Goal: Task Accomplishment & Management: Complete application form

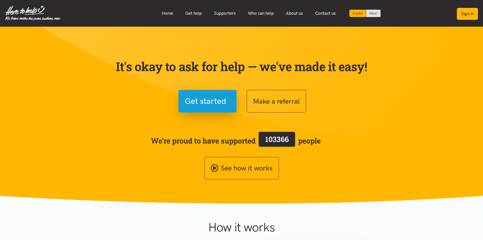
click at [464, 19] on button "Sign in" at bounding box center [467, 14] width 21 height 12
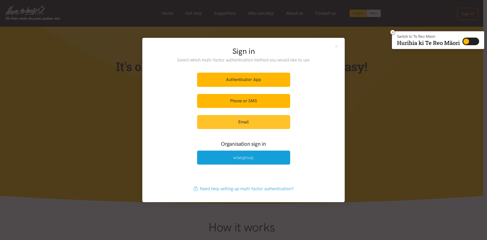
click at [250, 122] on link "Email" at bounding box center [243, 122] width 93 height 14
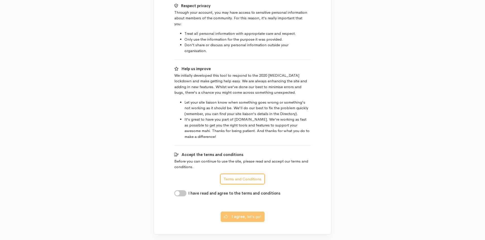
scroll to position [300, 0]
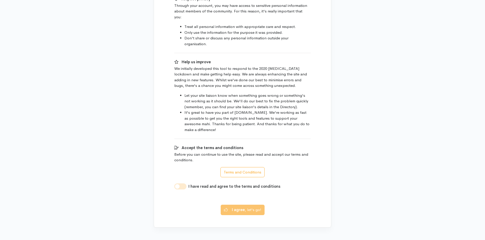
click at [186, 183] on input "I have read and agree to the terms and conditions" at bounding box center [180, 186] width 12 height 6
checkbox input "true"
click at [233, 208] on button "I agree , let's go!" at bounding box center [243, 209] width 44 height 10
click at [238, 206] on b "I agree" at bounding box center [238, 208] width 13 height 5
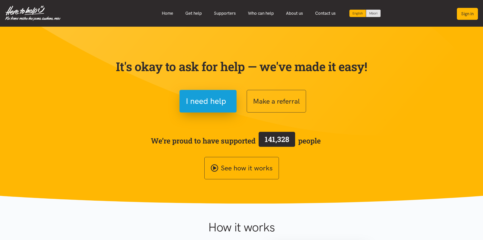
click at [459, 14] on button "Sign in" at bounding box center [467, 14] width 21 height 12
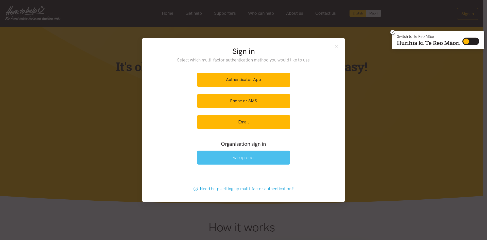
click at [248, 156] on img at bounding box center [243, 158] width 21 height 4
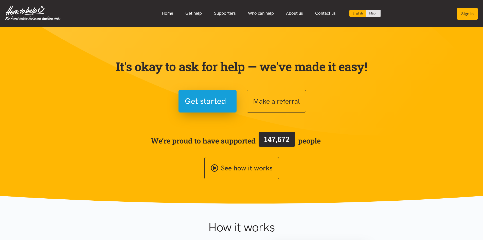
click at [467, 13] on button "Sign in" at bounding box center [467, 14] width 21 height 12
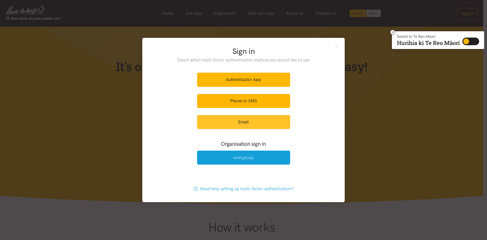
click at [244, 121] on link "Email" at bounding box center [243, 122] width 93 height 14
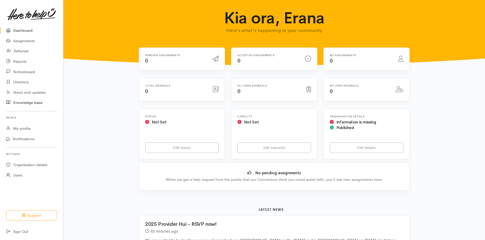
click at [42, 101] on link "Knowledge base" at bounding box center [31, 102] width 63 height 10
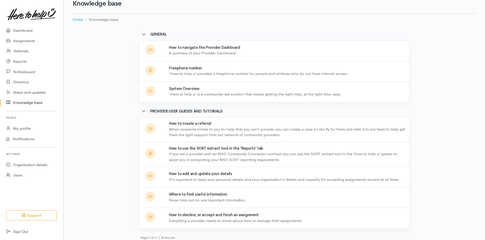
scroll to position [21, 0]
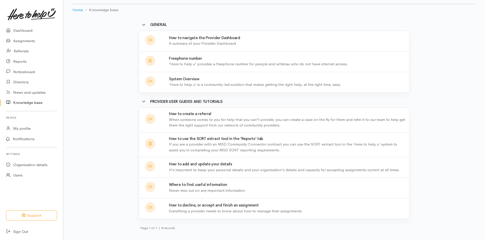
click at [206, 121] on p "When someone comes to you for help that you can't provide, you can create a cas…" at bounding box center [287, 122] width 237 height 11
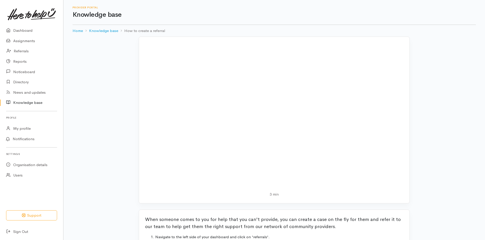
click at [34, 102] on link "Knowledge base" at bounding box center [31, 102] width 63 height 10
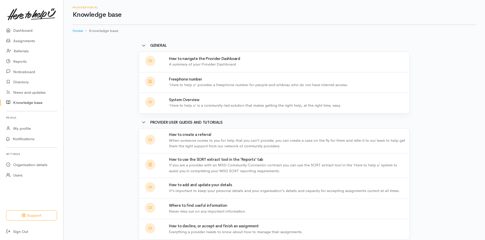
scroll to position [21, 0]
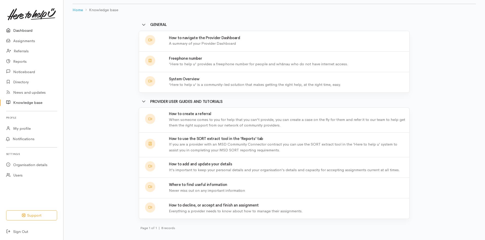
click at [19, 32] on link "Dashboard" at bounding box center [31, 30] width 63 height 10
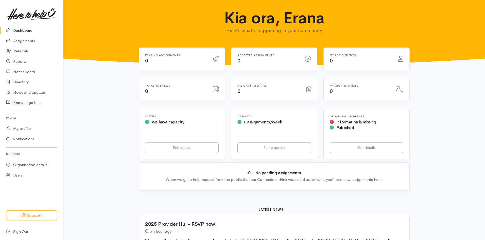
click at [29, 28] on link "Dashboard" at bounding box center [31, 30] width 63 height 10
click at [17, 50] on link "Referrals" at bounding box center [31, 51] width 63 height 10
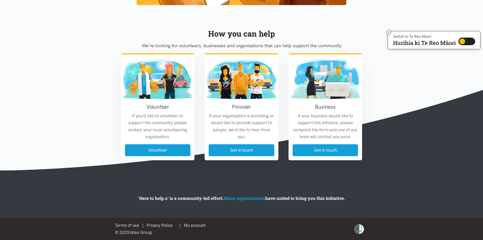
scroll to position [450, 0]
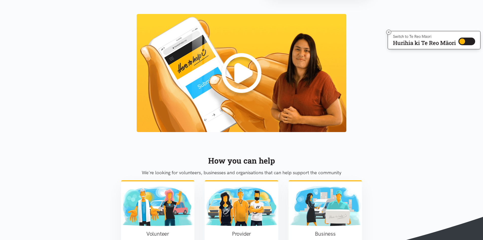
click at [245, 75] on img at bounding box center [242, 73] width 210 height 118
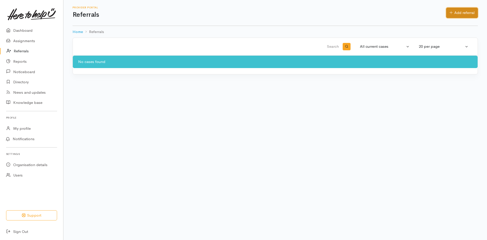
click at [470, 12] on link "Add referral" at bounding box center [462, 13] width 32 height 10
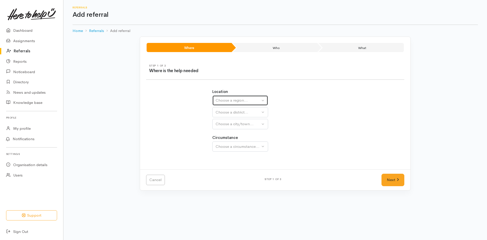
click at [224, 101] on div "Choose a region..." at bounding box center [238, 100] width 45 height 6
click at [226, 132] on span "Waikato" at bounding box center [239, 132] width 40 height 6
select select "3"
select select
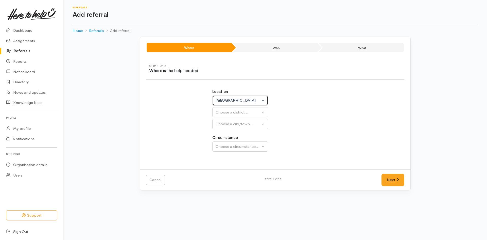
select select
click at [234, 107] on button "Choose a district..." at bounding box center [253, 112] width 82 height 10
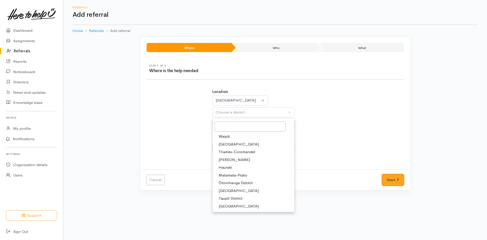
click at [336, 108] on div "Location Auckland Waikato Bay of Plenty Waikato Auckland Waikato Bay of Plenty …" at bounding box center [275, 109] width 126 height 40
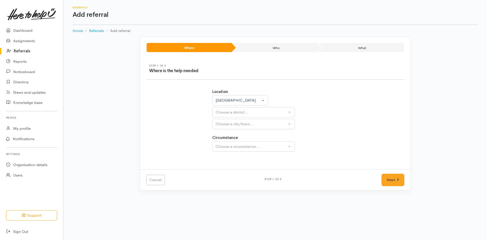
click at [286, 46] on li "Who" at bounding box center [275, 47] width 84 height 9
click at [289, 49] on li "Who" at bounding box center [275, 47] width 84 height 9
click at [28, 50] on link "Referrals" at bounding box center [31, 51] width 63 height 10
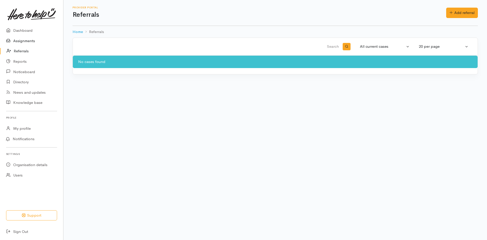
click at [20, 40] on link "Assignments" at bounding box center [31, 41] width 63 height 10
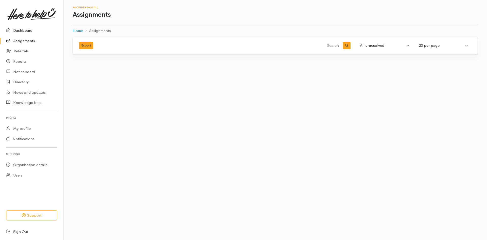
click at [28, 31] on link "Dashboard" at bounding box center [31, 30] width 63 height 10
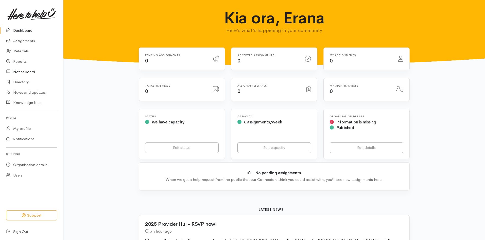
click at [37, 70] on link "Noticeboard" at bounding box center [31, 71] width 63 height 10
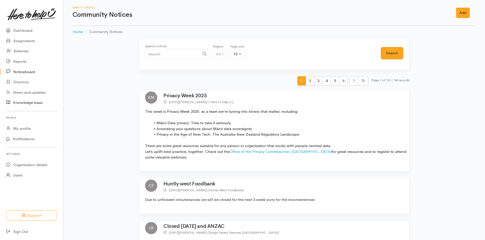
click at [35, 104] on link "Knowledge base" at bounding box center [31, 102] width 63 height 10
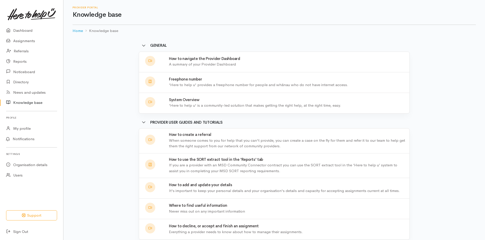
scroll to position [21, 0]
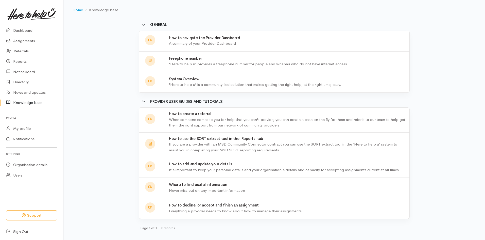
click at [255, 210] on p "Everything a provider needs to know about how to manage their assignments." at bounding box center [287, 211] width 237 height 6
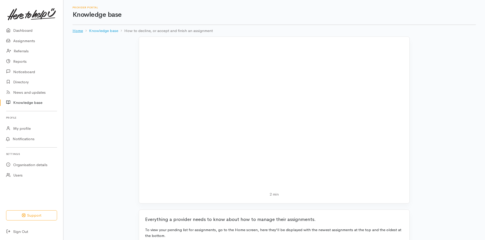
click at [77, 29] on link "Home" at bounding box center [78, 31] width 10 height 6
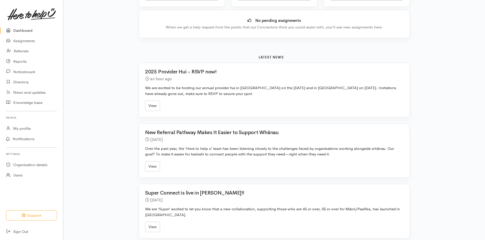
scroll to position [178, 0]
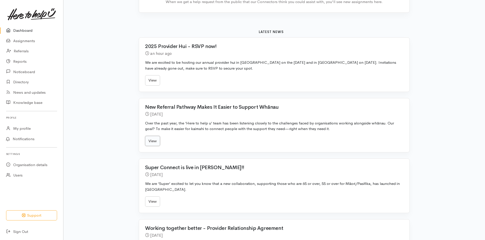
click at [157, 142] on link "View" at bounding box center [152, 141] width 15 height 10
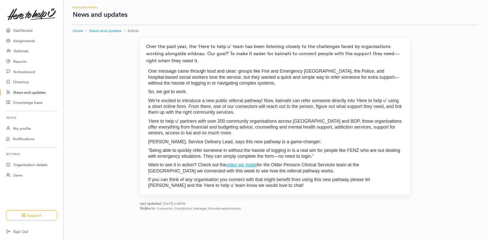
click at [248, 162] on link "video we made" at bounding box center [241, 164] width 31 height 5
